Goal: Task Accomplishment & Management: Manage account settings

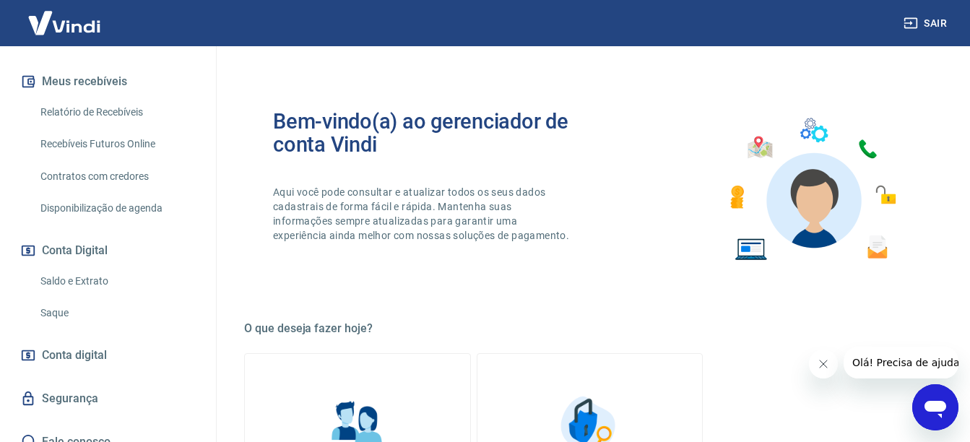
scroll to position [312, 0]
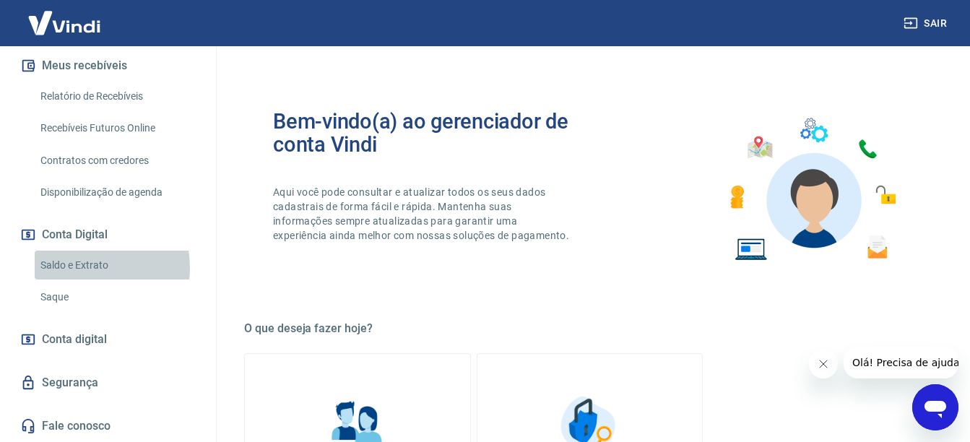
click at [88, 267] on link "Saldo e Extrato" at bounding box center [117, 266] width 164 height 30
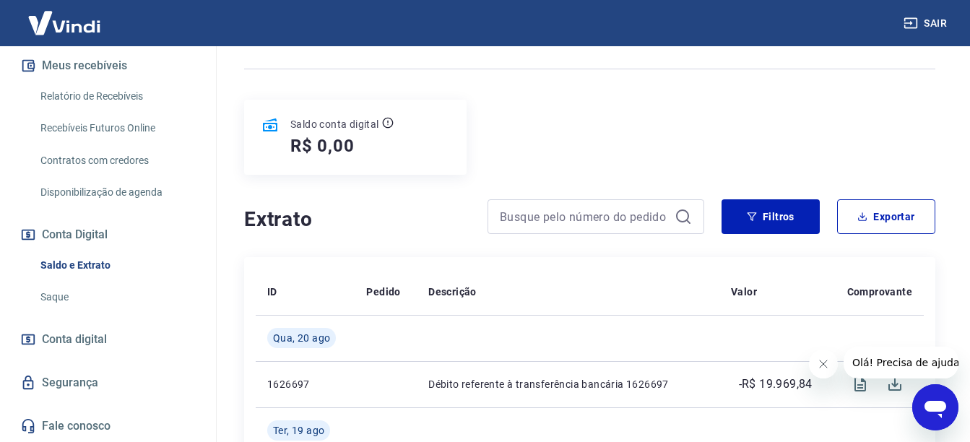
scroll to position [144, 0]
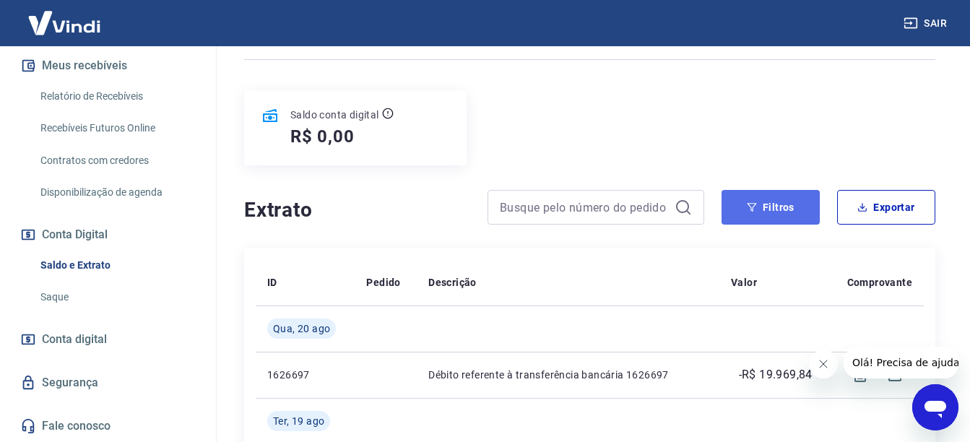
click at [779, 203] on button "Filtros" at bounding box center [771, 207] width 98 height 35
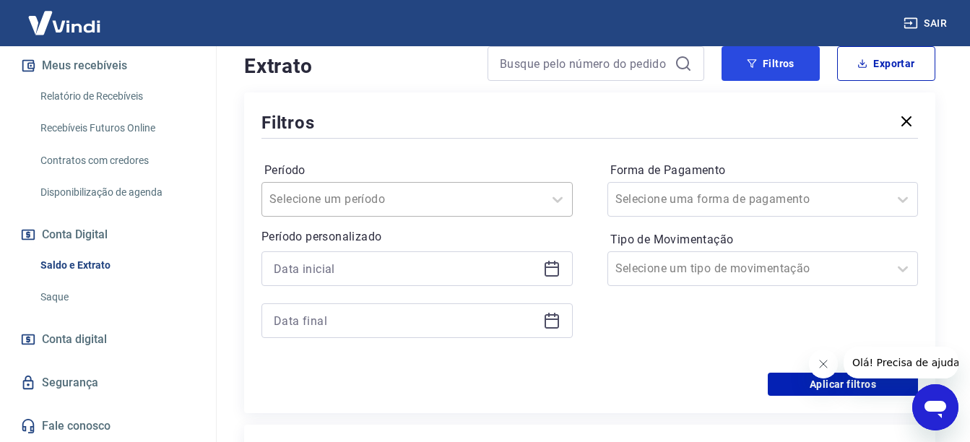
scroll to position [289, 0]
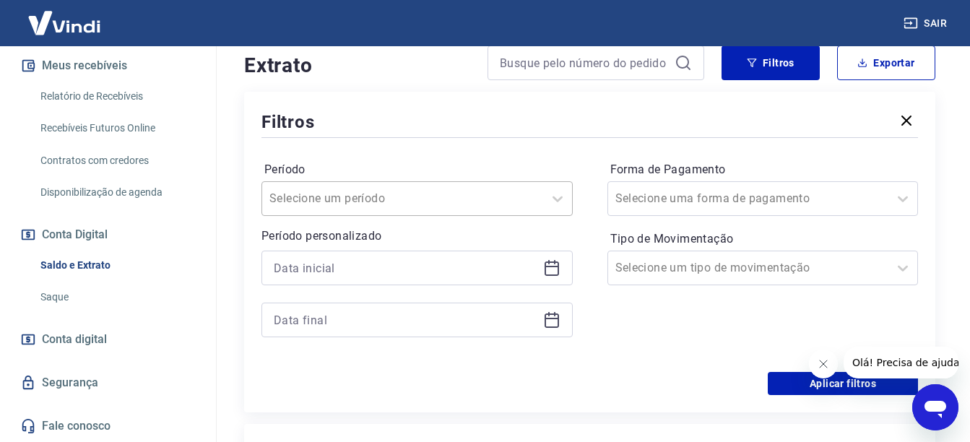
click at [362, 201] on input "Período" at bounding box center [342, 198] width 146 height 17
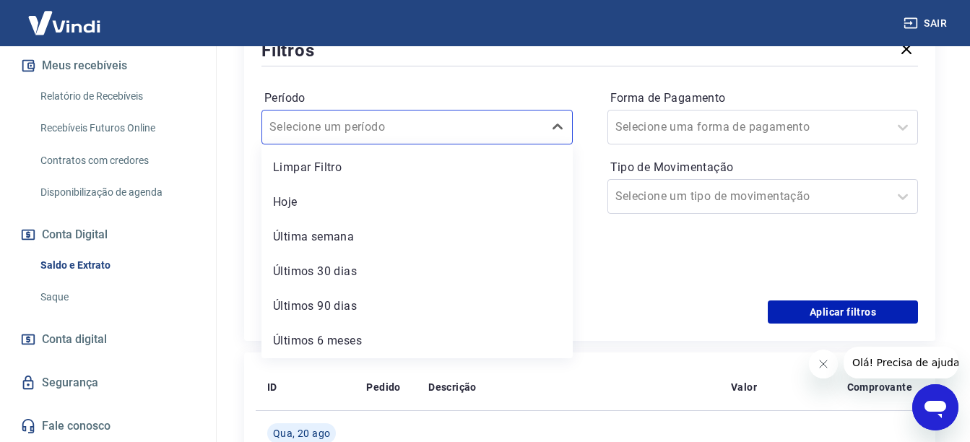
scroll to position [361, 0]
click at [373, 89] on label "Período" at bounding box center [417, 97] width 306 height 17
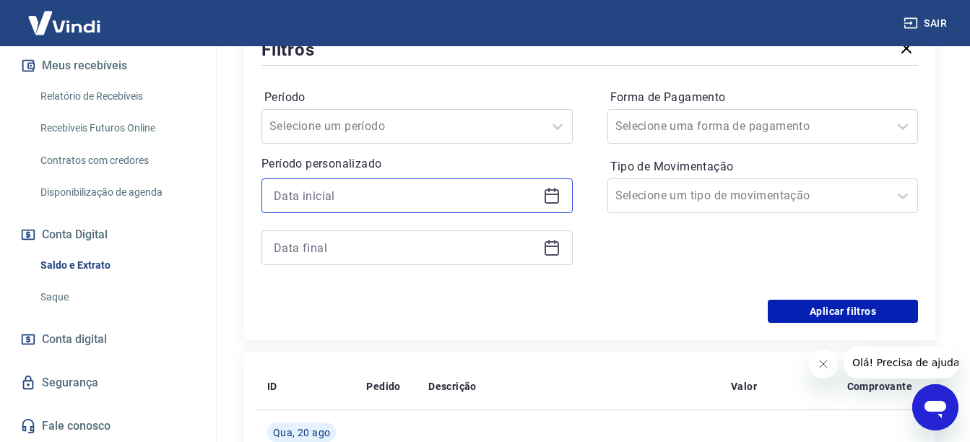
click at [353, 204] on input at bounding box center [406, 196] width 264 height 22
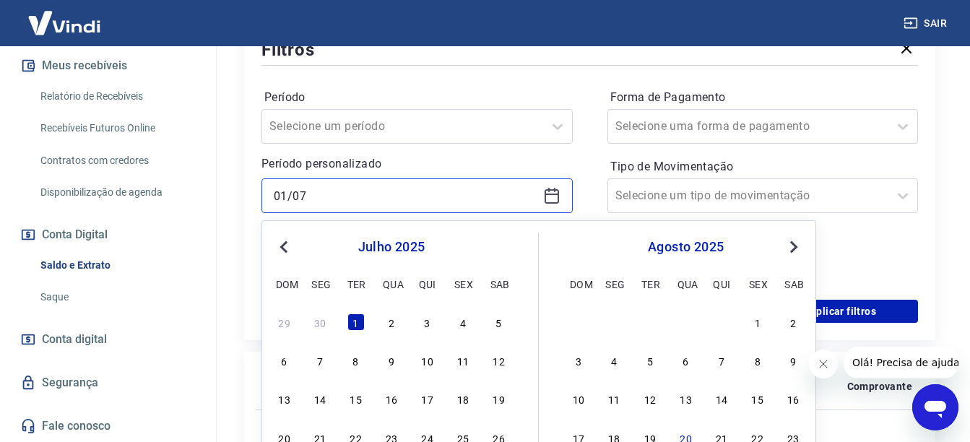
type input "[DATE]"
click at [370, 190] on input "[DATE]" at bounding box center [406, 196] width 264 height 22
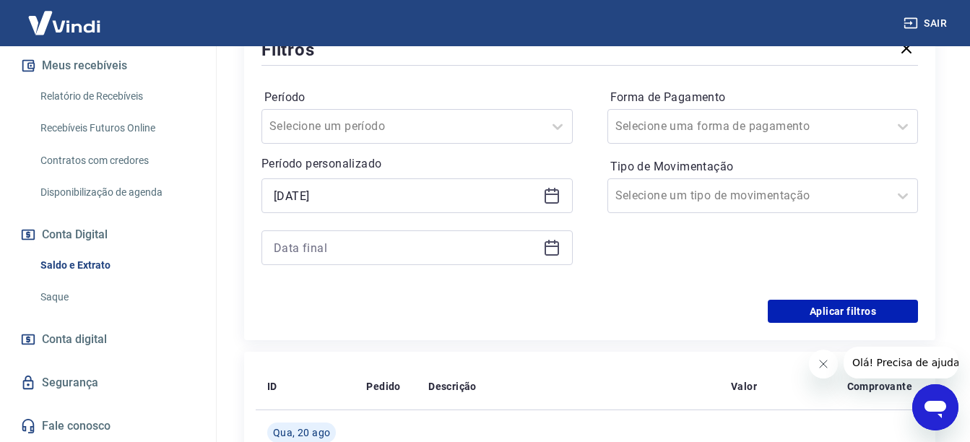
click at [569, 170] on p "Período personalizado" at bounding box center [416, 163] width 311 height 17
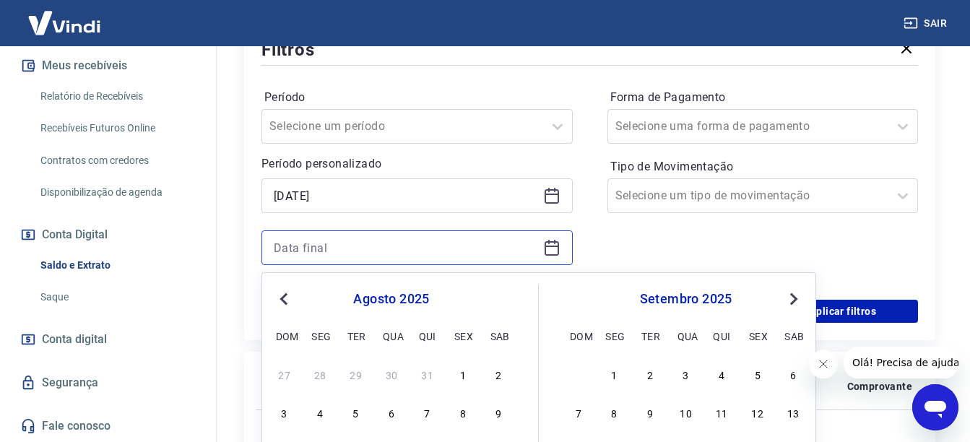
click at [363, 240] on input at bounding box center [406, 248] width 264 height 22
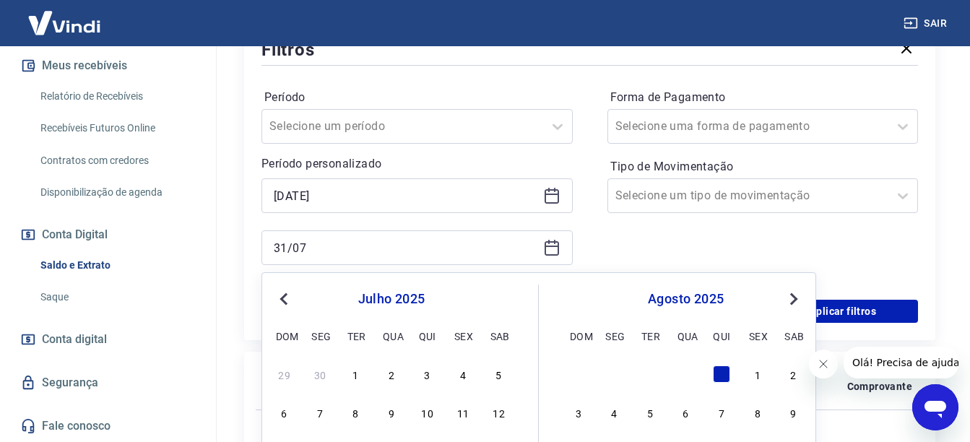
type input "[DATE]"
click at [606, 244] on div "Período Selecione um período Período personalizado [DATE] [DATE] Previous Month…" at bounding box center [589, 184] width 657 height 231
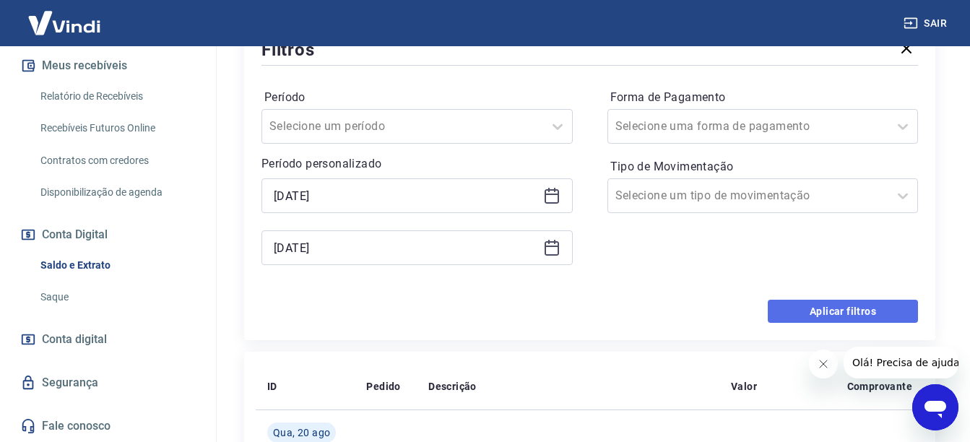
click at [826, 310] on button "Aplicar filtros" at bounding box center [843, 311] width 150 height 23
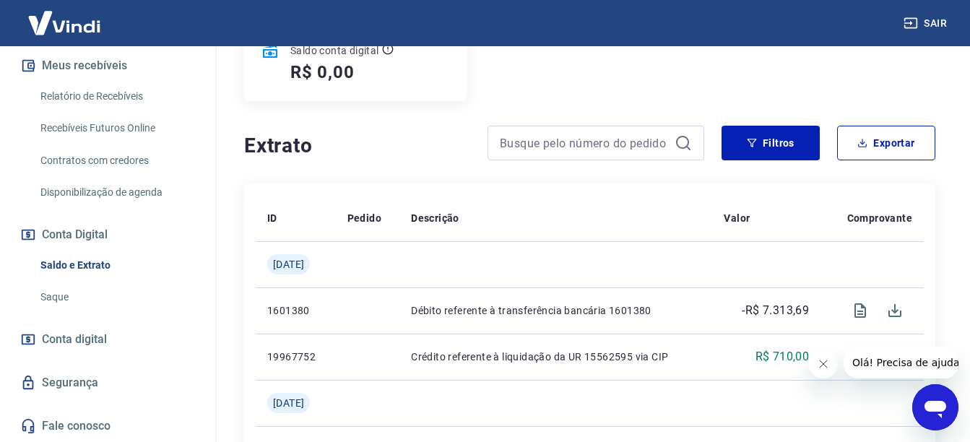
scroll to position [217, 0]
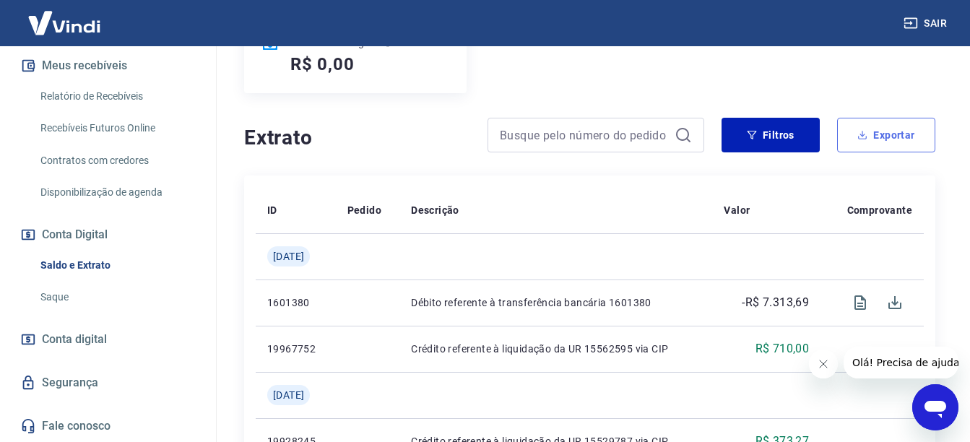
click at [871, 145] on button "Exportar" at bounding box center [886, 135] width 98 height 35
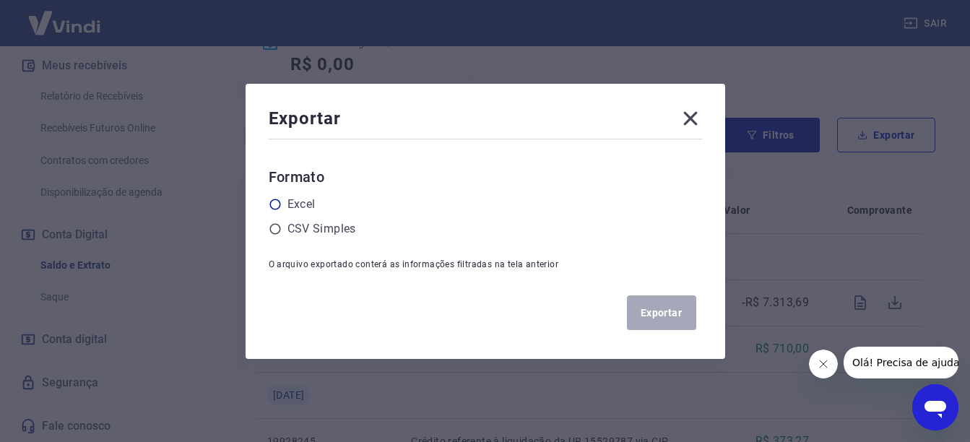
click at [307, 205] on label "Excel" at bounding box center [301, 204] width 28 height 17
click at [0, 0] on input "radio" at bounding box center [0, 0] width 0 height 0
click at [662, 307] on button "Exportar" at bounding box center [661, 312] width 69 height 35
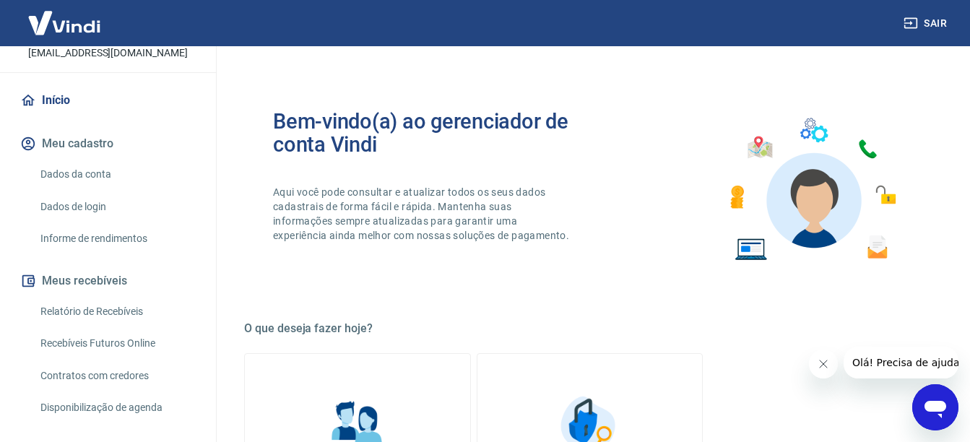
scroll to position [289, 0]
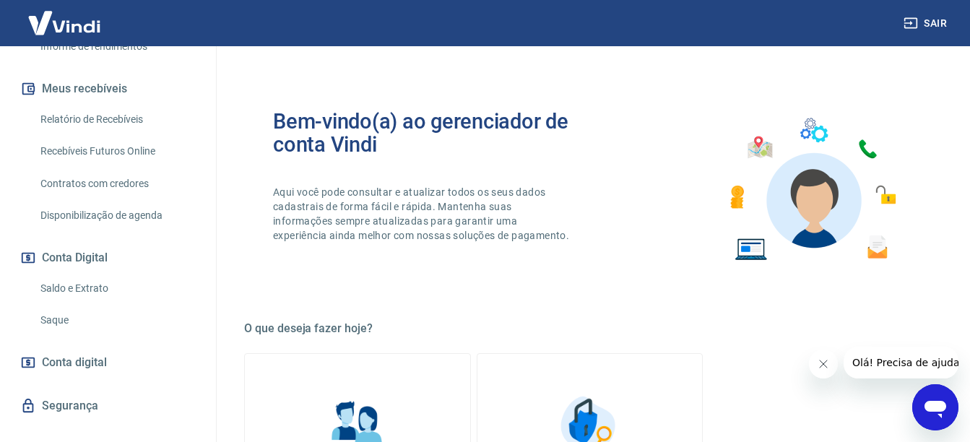
click at [97, 284] on link "Saldo e Extrato" at bounding box center [117, 289] width 164 height 30
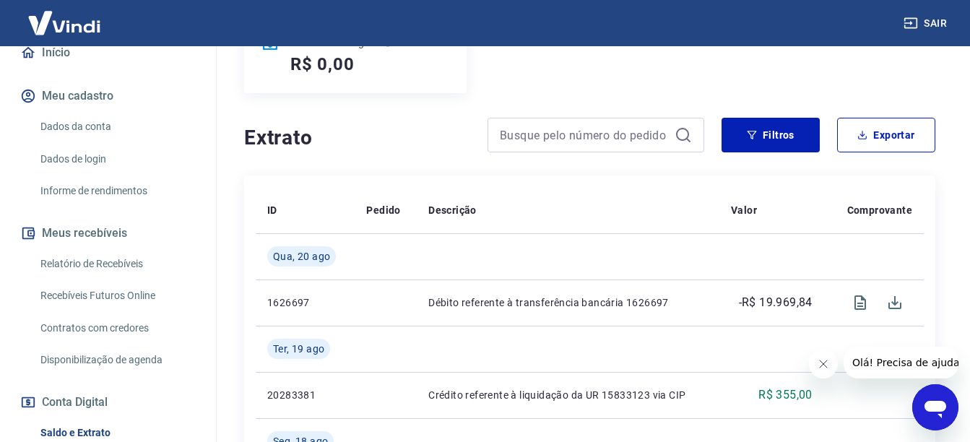
scroll to position [217, 0]
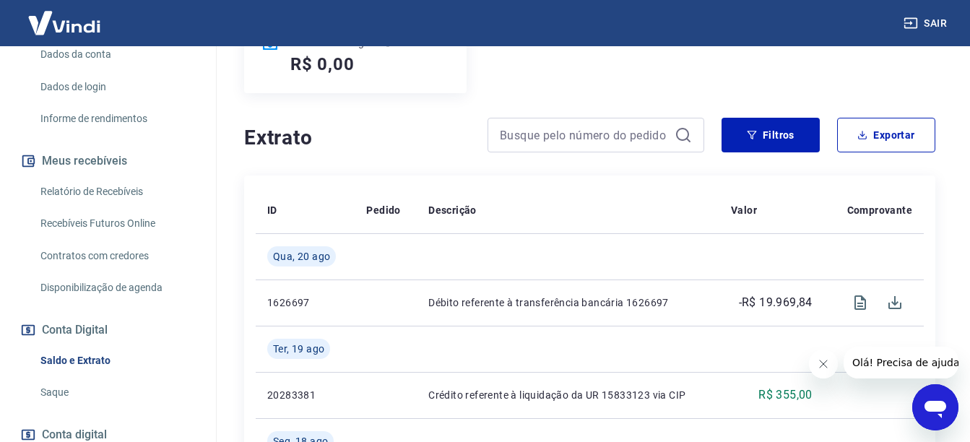
click at [126, 189] on link "Relatório de Recebíveis" at bounding box center [117, 192] width 164 height 30
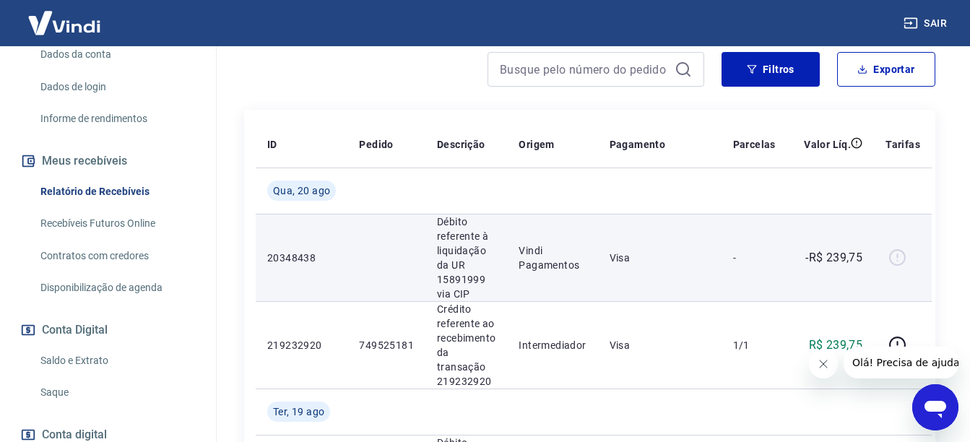
scroll to position [144, 0]
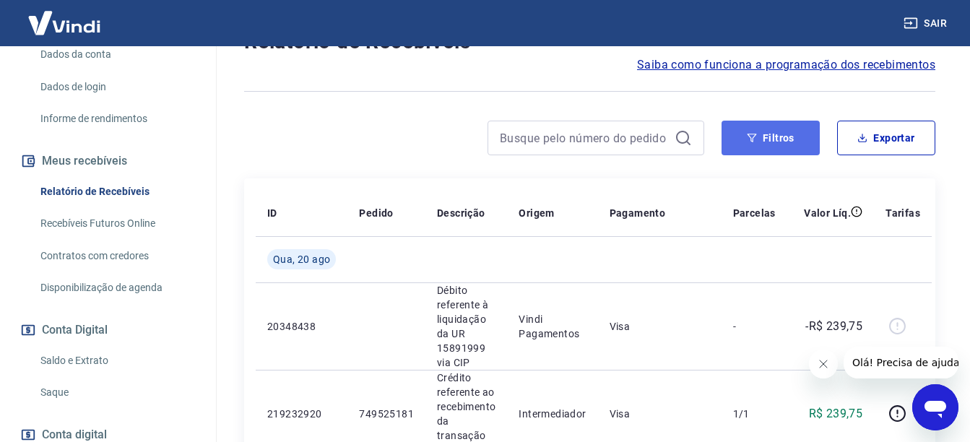
click at [763, 134] on button "Filtros" at bounding box center [771, 138] width 98 height 35
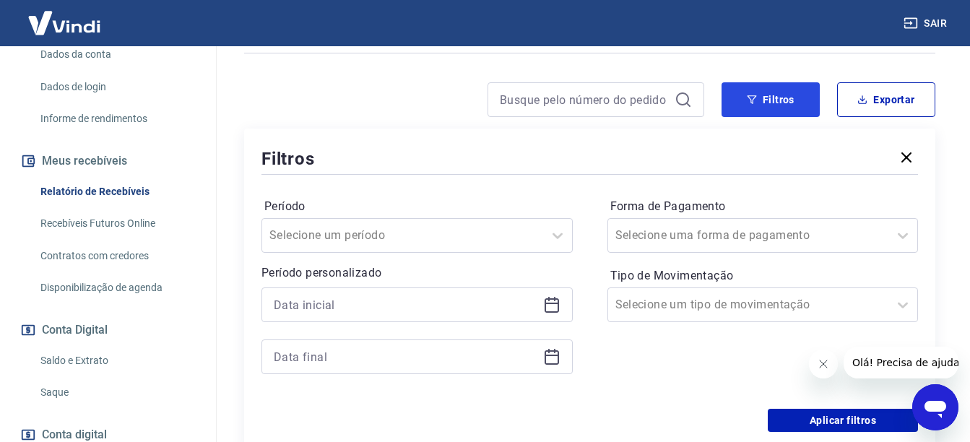
scroll to position [217, 0]
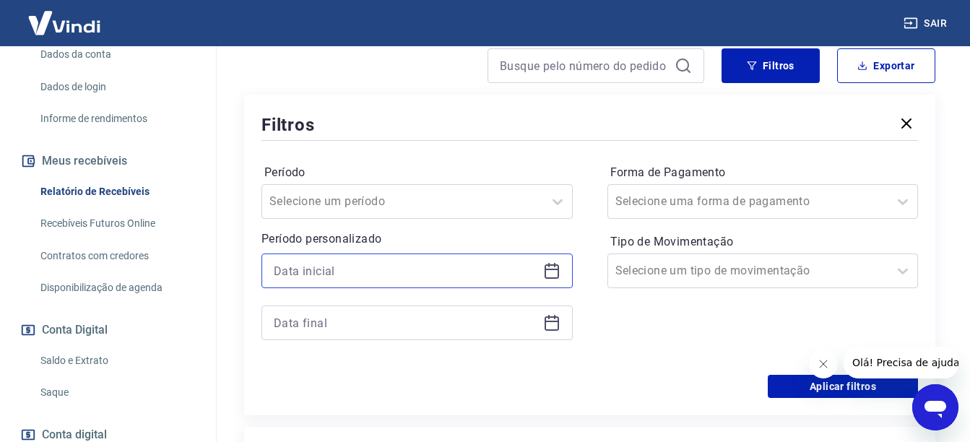
click at [407, 267] on input at bounding box center [406, 271] width 264 height 22
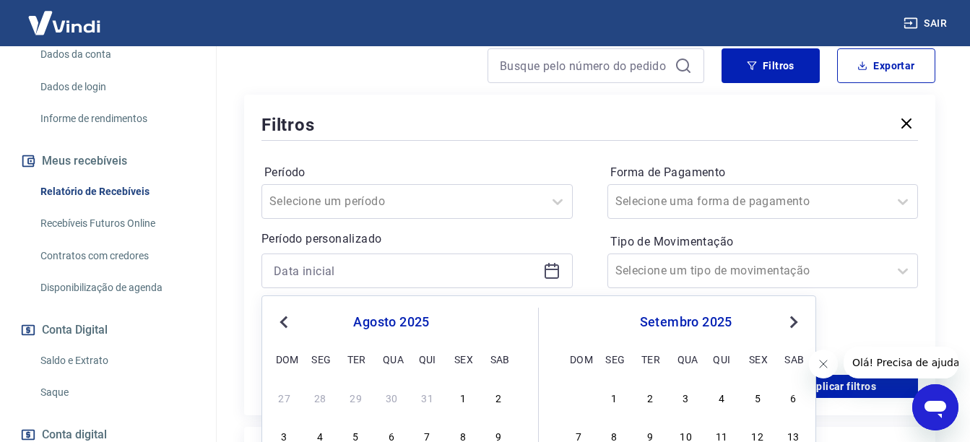
click at [285, 321] on span "Previous Month" at bounding box center [285, 321] width 0 height 17
click at [358, 397] on div "1" at bounding box center [355, 397] width 17 height 17
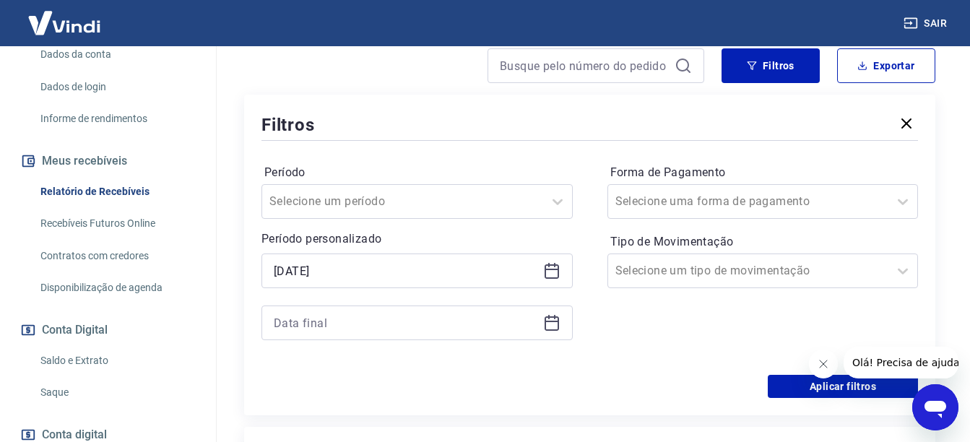
type input "[DATE]"
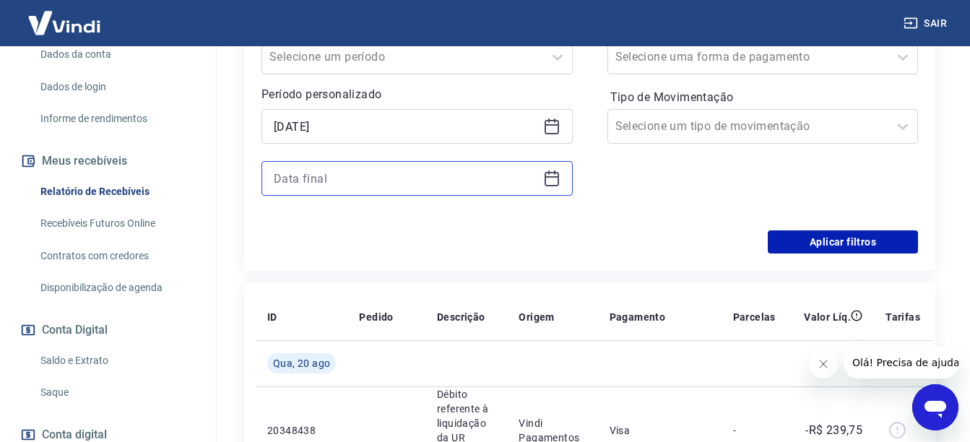
click at [339, 187] on input at bounding box center [406, 179] width 264 height 22
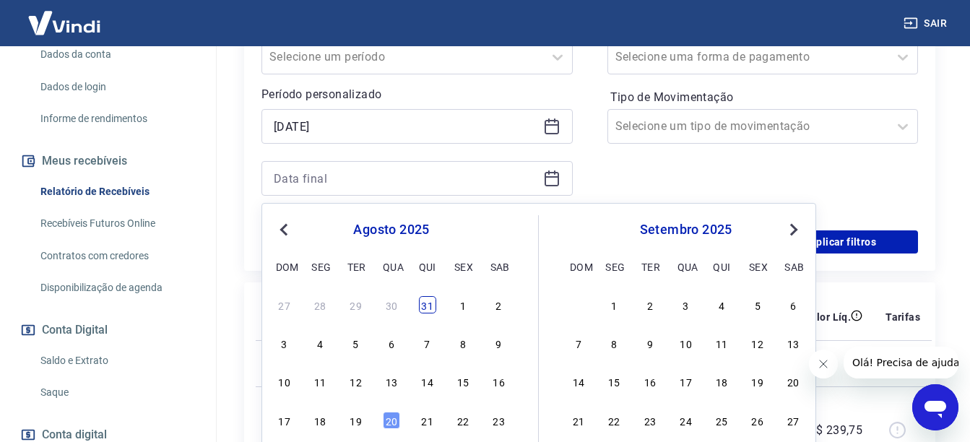
click at [428, 306] on div "31" at bounding box center [427, 304] width 17 height 17
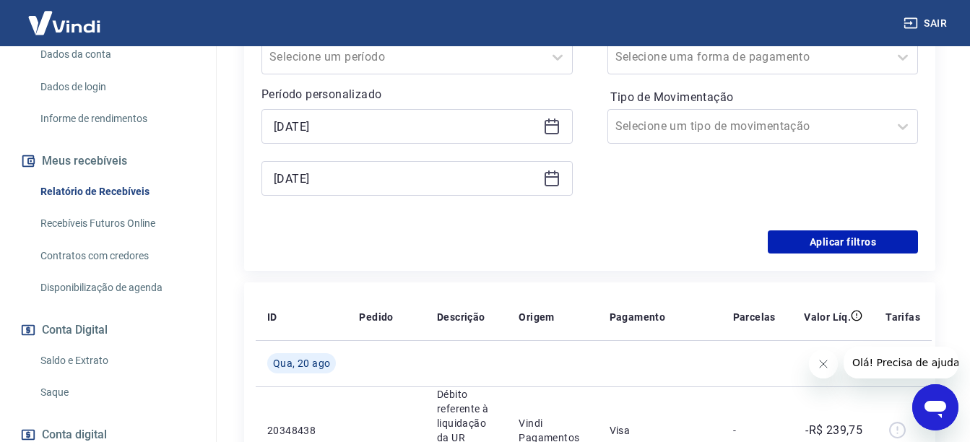
type input "[DATE]"
click at [874, 245] on button "Aplicar filtros" at bounding box center [843, 241] width 150 height 23
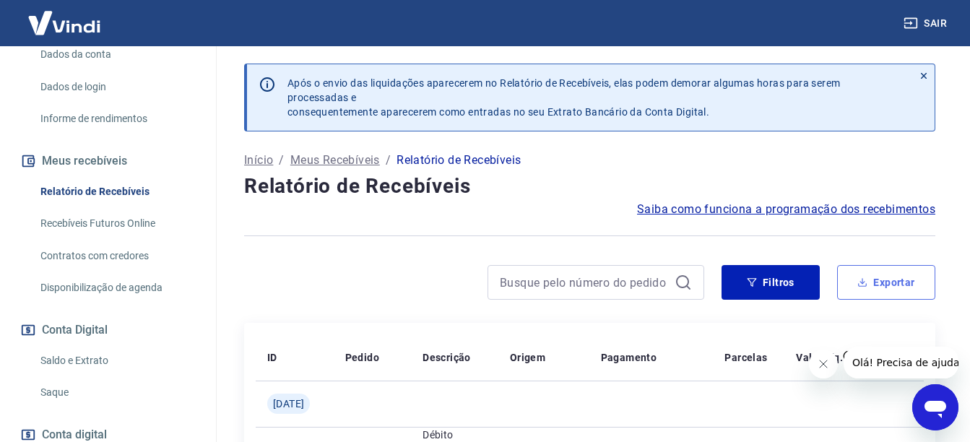
click at [897, 290] on button "Exportar" at bounding box center [886, 282] width 98 height 35
type input "[DATE]"
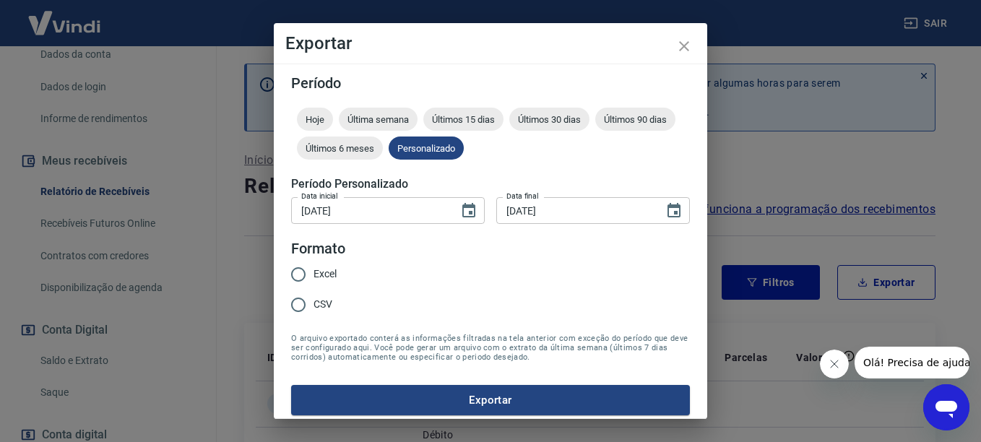
click at [305, 272] on input "Excel" at bounding box center [298, 274] width 30 height 30
radio input "true"
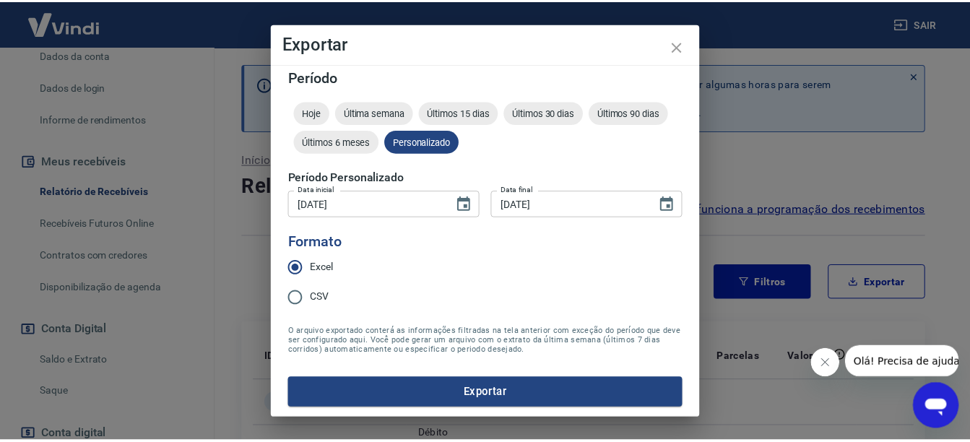
scroll to position [9, 0]
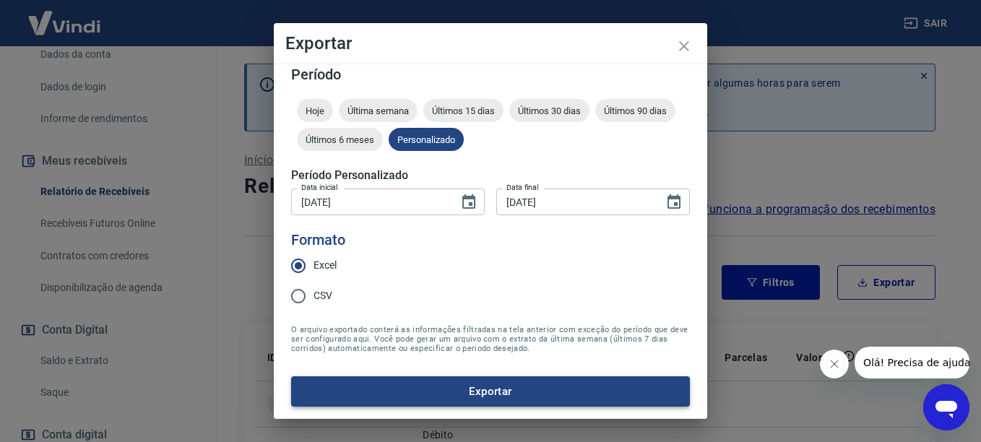
click at [506, 389] on button "Exportar" at bounding box center [490, 391] width 399 height 30
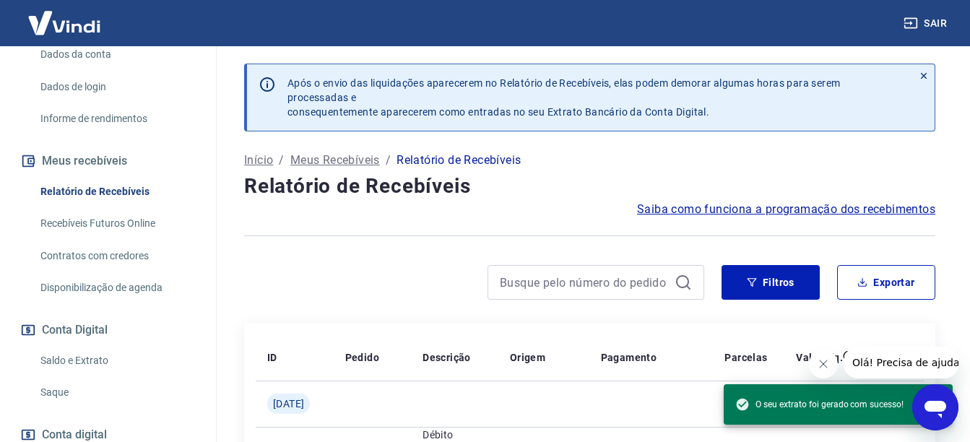
click at [485, 225] on div at bounding box center [589, 235] width 691 height 35
